Goal: Information Seeking & Learning: Learn about a topic

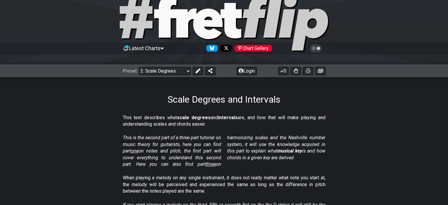
scroll to position [29, 0]
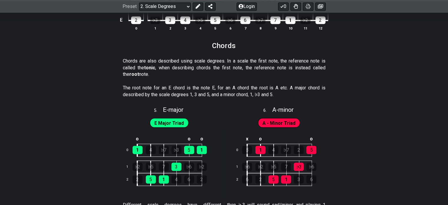
scroll to position [943, 0]
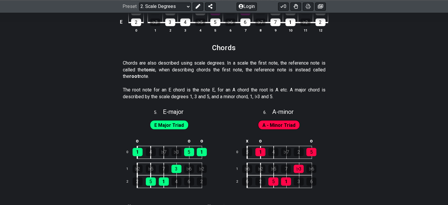
drag, startPoint x: 176, startPoint y: 64, endPoint x: 251, endPoint y: 68, distance: 74.9
click at [252, 70] on p "Chords are also described using scale degrees. In a scale the first note, the r…" at bounding box center [224, 70] width 203 height 20
drag, startPoint x: 245, startPoint y: 63, endPoint x: 187, endPoint y: 80, distance: 60.1
click at [203, 77] on p "Chords are also described using scale degrees. In a scale the first note, the r…" at bounding box center [224, 70] width 203 height 20
click at [165, 82] on div "Chords are also described using scale degrees. In a scale the first note, the r…" at bounding box center [224, 70] width 203 height 27
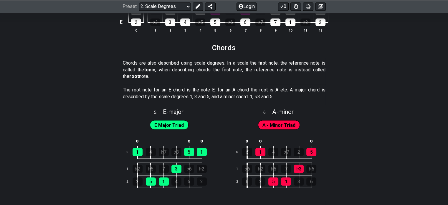
drag, startPoint x: 149, startPoint y: 90, endPoint x: 161, endPoint y: 90, distance: 11.5
click at [161, 90] on p "The root note for an E chord is the note E, for an A chord the root is A etc. A…" at bounding box center [224, 93] width 203 height 13
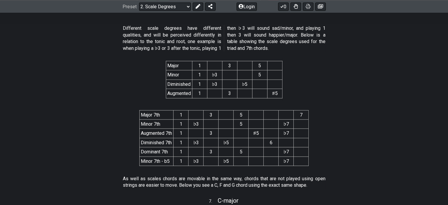
scroll to position [1149, 0]
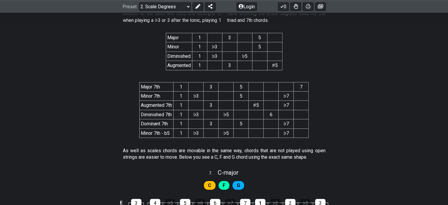
drag, startPoint x: 180, startPoint y: 151, endPoint x: 195, endPoint y: 149, distance: 15.1
click at [195, 149] on p "As well as scales chords are movable in the same way, chords that are not playe…" at bounding box center [224, 153] width 203 height 13
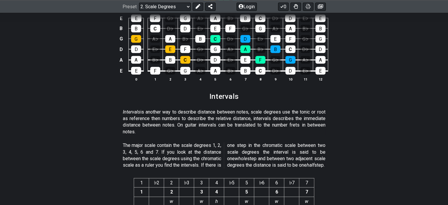
scroll to position [1443, 0]
drag, startPoint x: 137, startPoint y: 109, endPoint x: 190, endPoint y: 122, distance: 55.2
click at [190, 122] on p "Intervals is another way to describe distance between notes, scale degrees use …" at bounding box center [224, 121] width 203 height 27
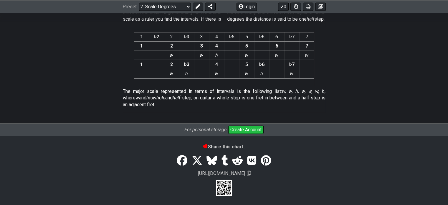
scroll to position [1591, 0]
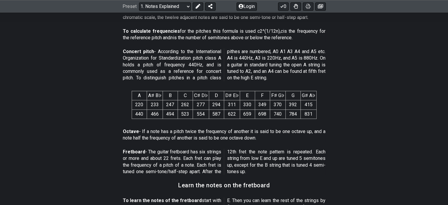
scroll to position [354, 0]
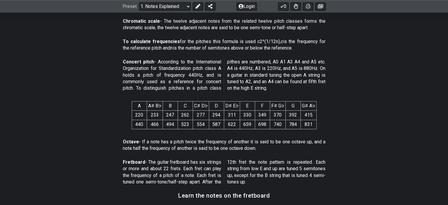
click at [290, 82] on p "Concert pitch - According to the International Organization for Standardization…" at bounding box center [224, 75] width 203 height 33
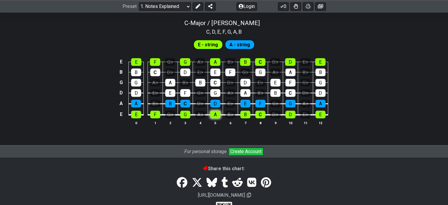
scroll to position [560, 0]
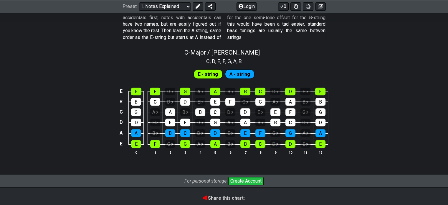
drag, startPoint x: 241, startPoint y: 56, endPoint x: 275, endPoint y: 73, distance: 37.9
click at [269, 70] on div "C - Major / Ionian C , D , E , F , G , A , B E - string A - string E E F G♭ G A…" at bounding box center [224, 103] width 448 height 117
drag, startPoint x: 369, startPoint y: 133, endPoint x: 360, endPoint y: 142, distance: 12.5
click at [361, 142] on div "E E F G♭ G A♭ A B♭ B C D♭ D E♭ E B B C D♭ D E♭ E F G♭ G A♭ A B♭ B G G A♭ A B♭ B…" at bounding box center [224, 121] width 448 height 83
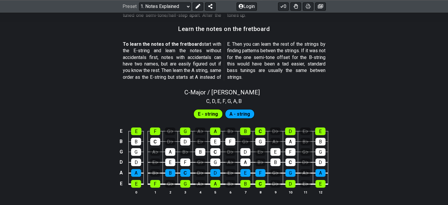
scroll to position [530, 0]
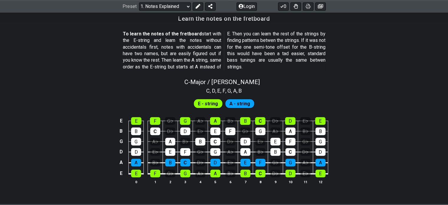
drag, startPoint x: 134, startPoint y: 98, endPoint x: 143, endPoint y: 189, distance: 91.2
drag, startPoint x: 143, startPoint y: 189, endPoint x: 135, endPoint y: 126, distance: 63.4
click at [134, 129] on div "E E F G♭ G A♭ A B♭ B C D♭ D E♭ E B B C D♭ D E♭ E F G♭ G A♭ A B♭ B G G A♭ A B♭ B…" at bounding box center [224, 150] width 448 height 83
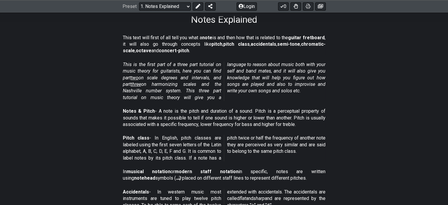
scroll to position [88, 0]
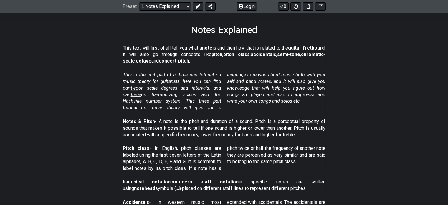
drag, startPoint x: 141, startPoint y: 127, endPoint x: 163, endPoint y: 166, distance: 45.1
drag, startPoint x: 163, startPoint y: 147, endPoint x: 268, endPoint y: 175, distance: 108.1
click at [268, 175] on div "Pitch class - In English, pitch classes are labeled using the first seven lette…" at bounding box center [224, 160] width 203 height 34
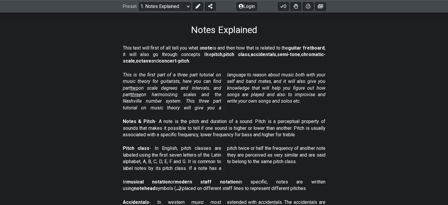
click at [268, 175] on div "Pitch class - In English, pitch classes are labeled using the first seven lette…" at bounding box center [224, 160] width 203 height 34
click at [138, 89] on span "two" at bounding box center [135, 88] width 8 height 6
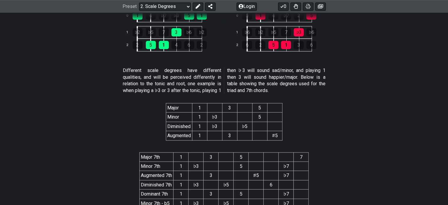
scroll to position [1061, 0]
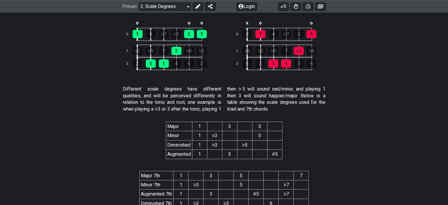
drag, startPoint x: 217, startPoint y: 134, endPoint x: 252, endPoint y: 140, distance: 35.8
click at [251, 140] on tbody "Minor 1 ♭3 5 Diminished 1 ♭3 ♭5 Augmented 1 3 ♯5" at bounding box center [224, 145] width 116 height 28
click at [181, 65] on div "4" at bounding box center [176, 63] width 10 height 8
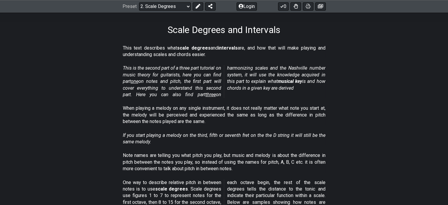
scroll to position [118, 0]
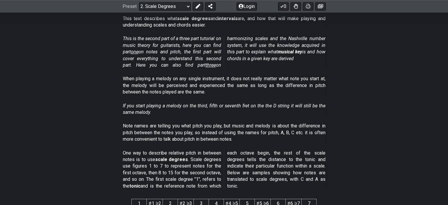
drag, startPoint x: 141, startPoint y: 41, endPoint x: 259, endPoint y: 62, distance: 119.4
click at [259, 61] on p "This is the second part of a three part tutorial on music theory for guitarists…" at bounding box center [224, 51] width 203 height 33
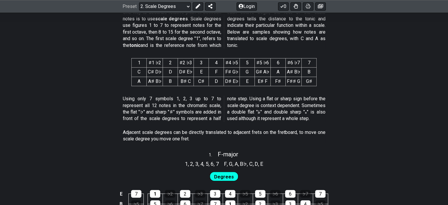
scroll to position [265, 0]
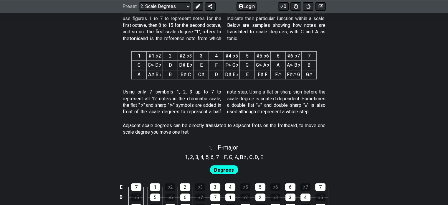
drag, startPoint x: 345, startPoint y: 103, endPoint x: 287, endPoint y: 119, distance: 60.0
click at [287, 119] on section "Using only 7 symbols 1, 2, 3 up to 7 to represent all 12 notes in the chromatic…" at bounding box center [224, 103] width 448 height 34
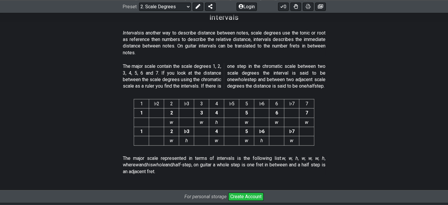
scroll to position [1532, 0]
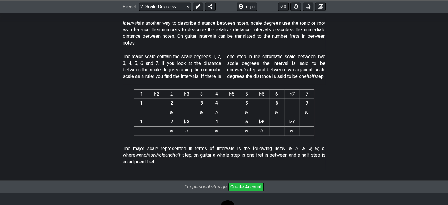
drag, startPoint x: 196, startPoint y: 150, endPoint x: 191, endPoint y: 153, distance: 5.4
click at [191, 153] on div "The major scale represented in terms of intervals is the following list: w, w, …" at bounding box center [224, 156] width 203 height 27
drag, startPoint x: 191, startPoint y: 153, endPoint x: 301, endPoint y: 147, distance: 110.3
drag, startPoint x: 335, startPoint y: 153, endPoint x: 238, endPoint y: 161, distance: 97.5
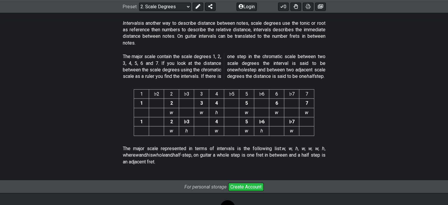
click at [238, 161] on section "The major scale represented in terms of intervals is the following list: w, w, …" at bounding box center [224, 156] width 448 height 27
drag, startPoint x: 238, startPoint y: 160, endPoint x: 300, endPoint y: 157, distance: 62.5
click at [300, 157] on p "The major scale represented in terms of intervals is the following list: w, w, …" at bounding box center [224, 155] width 203 height 20
drag, startPoint x: 302, startPoint y: 158, endPoint x: 234, endPoint y: 167, distance: 68.7
click at [233, 165] on p "The major scale represented in terms of intervals is the following list: w, w, …" at bounding box center [224, 155] width 203 height 20
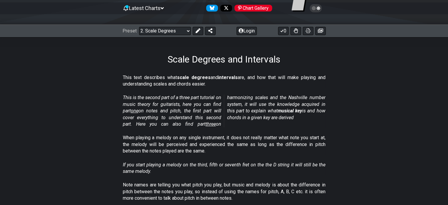
scroll to position [0, 0]
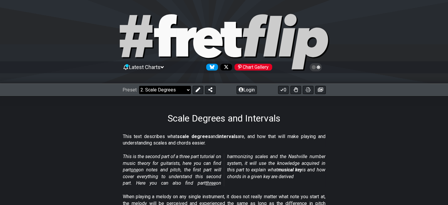
click at [187, 88] on select "Welcome to #fretflip! Initial Preset Custom Preset Minor Pentatonic Major Penta…" at bounding box center [165, 90] width 52 height 8
click at [139, 86] on select "Welcome to #fretflip! Initial Preset Custom Preset Minor Pentatonic Major Penta…" at bounding box center [165, 90] width 52 height 8
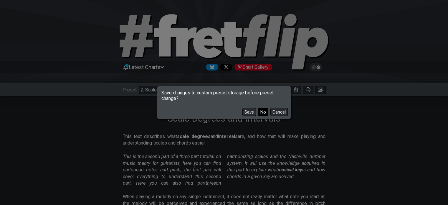
click at [258, 111] on button "No" at bounding box center [263, 112] width 10 height 8
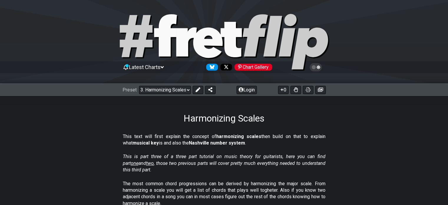
click at [417, 57] on div at bounding box center [224, 43] width 448 height 60
select select "/welcome"
select select "C"
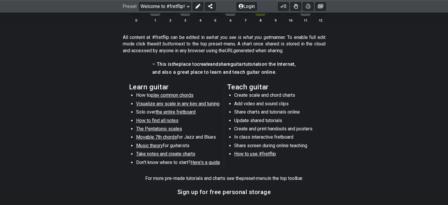
scroll to position [265, 0]
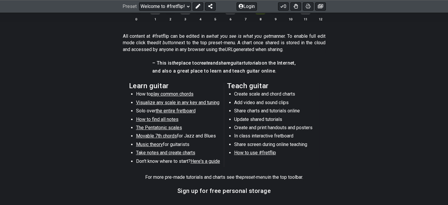
click at [164, 118] on span "How to find all notes" at bounding box center [157, 119] width 42 height 6
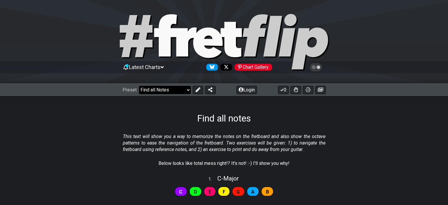
click at [185, 88] on select "Welcome to #fretflip! Initial Preset Custom Preset Minor Pentatonic Major Penta…" at bounding box center [165, 90] width 52 height 8
click at [139, 86] on select "Welcome to #fretflip! Initial Preset Custom Preset Minor Pentatonic Major Penta…" at bounding box center [165, 90] width 52 height 8
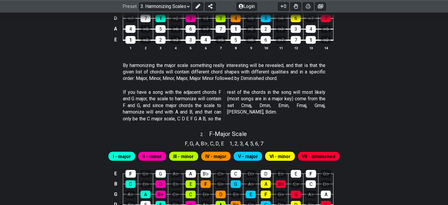
scroll to position [383, 0]
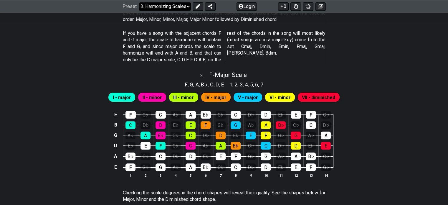
click at [157, 9] on select "Welcome to #fretflip! Initial Preset Custom Preset Minor Pentatonic Major Penta…" at bounding box center [165, 6] width 52 height 8
click at [139, 11] on select "Welcome to #fretflip! Initial Preset Custom Preset Minor Pentatonic Major Penta…" at bounding box center [165, 6] width 52 height 8
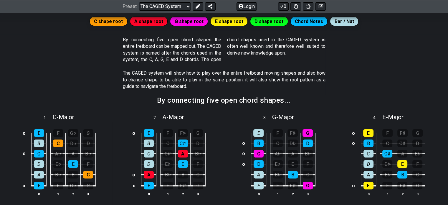
scroll to position [88, 0]
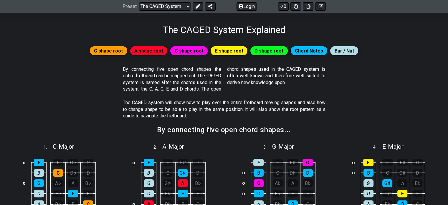
drag, startPoint x: 163, startPoint y: 67, endPoint x: 157, endPoint y: 79, distance: 13.6
click at [157, 79] on p "By connecting five open chord shapes the entire fretboard can be mapped out. Th…" at bounding box center [224, 79] width 203 height 27
drag, startPoint x: 139, startPoint y: 78, endPoint x: 156, endPoint y: 99, distance: 26.8
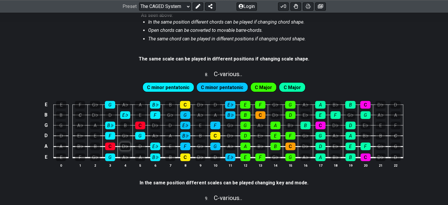
scroll to position [619, 0]
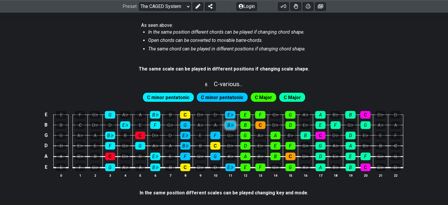
drag, startPoint x: 135, startPoint y: 101, endPoint x: 228, endPoint y: 127, distance: 96.3
click at [225, 129] on section "C minor pentatonic C minor pentatonic C Major C Major E E F G♭ G A♭ A B♭ B C D♭…" at bounding box center [224, 137] width 448 height 98
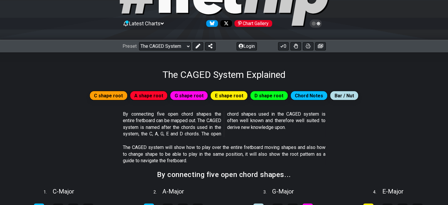
scroll to position [0, 0]
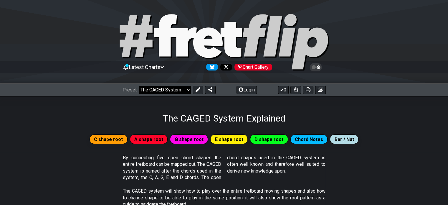
click at [188, 90] on select "Welcome to #fretflip! Initial Preset Custom Preset Minor Pentatonic Major Penta…" at bounding box center [165, 90] width 52 height 8
click at [139, 86] on select "Welcome to #fretflip! Initial Preset Custom Preset Minor Pentatonic Major Penta…" at bounding box center [165, 90] width 52 height 8
select select "/minor-pentatonic"
select select "C"
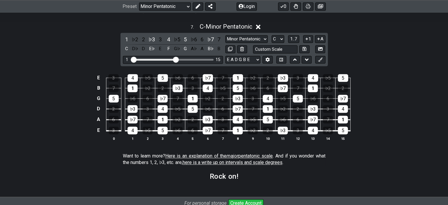
scroll to position [814, 0]
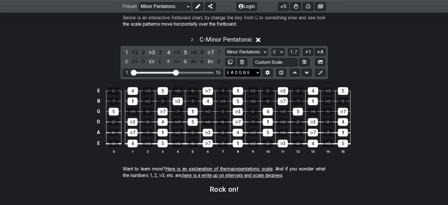
click at [232, 74] on select "E A D G B E E A D G B E E A D G B E B E A D F♯ B A D G C E A D A D G B E E♭ A♭ …" at bounding box center [242, 73] width 35 height 8
click at [226, 169] on span "Here is an explanation of the major pentatonic scale" at bounding box center [219, 169] width 108 height 6
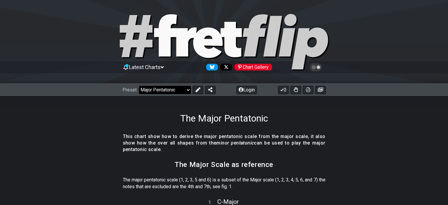
click at [173, 91] on select "Welcome to #fretflip! Initial Preset Custom Preset Minor Pentatonic Major Penta…" at bounding box center [165, 90] width 52 height 8
click at [139, 86] on select "Welcome to #fretflip! Initial Preset Custom Preset Minor Pentatonic Major Penta…" at bounding box center [165, 90] width 52 height 8
select select "/minor-pentatonic"
select select "C"
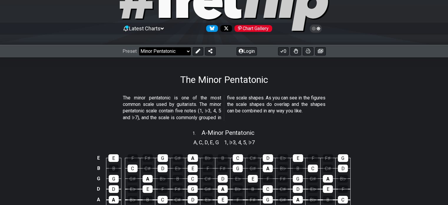
scroll to position [29, 0]
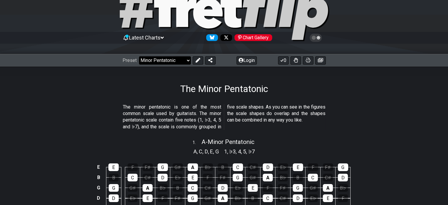
click at [172, 59] on select "Welcome to #fretflip! Initial Preset Custom Preset Minor Pentatonic Major Penta…" at bounding box center [165, 60] width 52 height 8
click at [139, 56] on select "Welcome to #fretflip! Initial Preset Custom Preset Minor Pentatonic Major Penta…" at bounding box center [165, 60] width 52 height 8
select select "/guitar-scales"
select select "C"
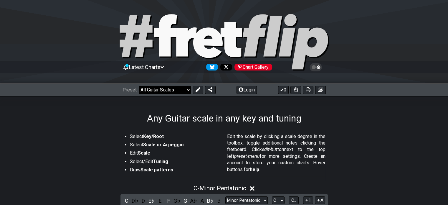
click at [187, 91] on select "Welcome to #fretflip! Initial Preset Custom Preset Minor Pentatonic Major Penta…" at bounding box center [165, 90] width 52 height 8
click at [139, 86] on select "Welcome to #fretflip! Initial Preset Custom Preset Minor Pentatonic Major Penta…" at bounding box center [165, 90] width 52 height 8
select select "/minor-pentatonic"
select select "C"
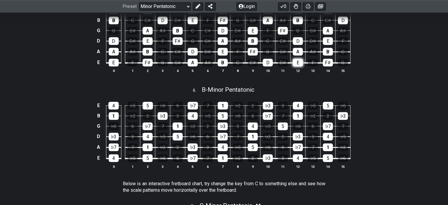
scroll to position [795, 0]
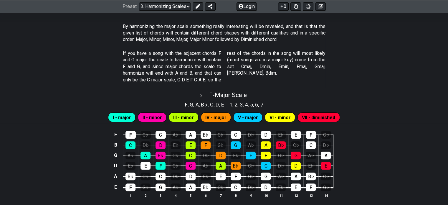
scroll to position [412, 0]
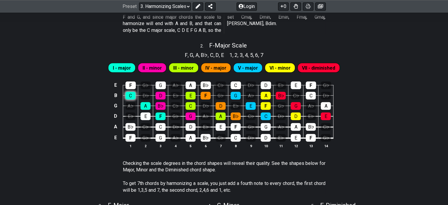
click at [134, 95] on div "C" at bounding box center [130, 96] width 10 height 8
click at [136, 94] on td "C" at bounding box center [130, 90] width 15 height 10
click at [133, 95] on div "C" at bounding box center [130, 96] width 10 height 8
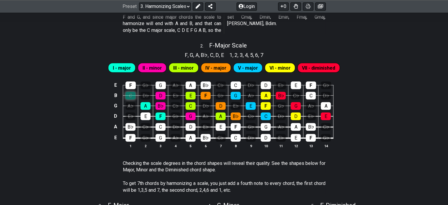
click at [133, 95] on div "C" at bounding box center [130, 96] width 10 height 8
click at [206, 126] on div "E♭" at bounding box center [206, 127] width 10 height 8
click at [207, 127] on div "E♭" at bounding box center [206, 127] width 10 height 8
click at [207, 126] on div "E♭" at bounding box center [206, 127] width 10 height 8
click at [210, 115] on div "A♭" at bounding box center [206, 116] width 10 height 8
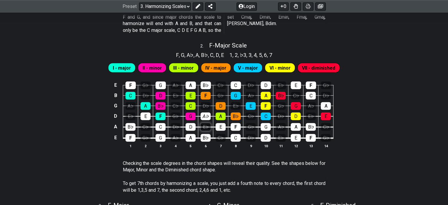
click at [206, 123] on div "E♭" at bounding box center [206, 127] width 10 height 8
click at [206, 117] on div "A♭" at bounding box center [206, 116] width 10 height 8
click at [193, 125] on div "D" at bounding box center [191, 127] width 10 height 8
